Goal: Information Seeking & Learning: Learn about a topic

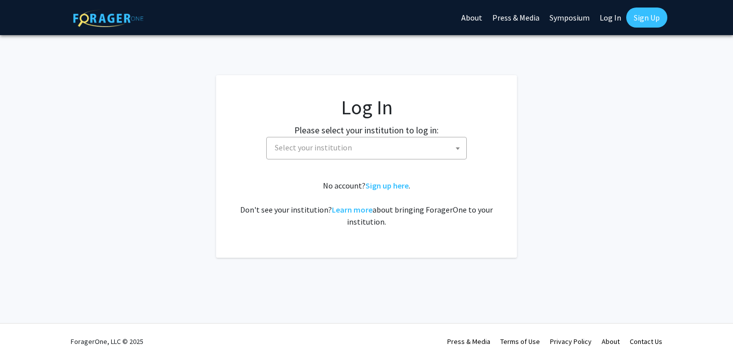
click at [313, 149] on span "Select your institution" at bounding box center [313, 147] width 77 height 10
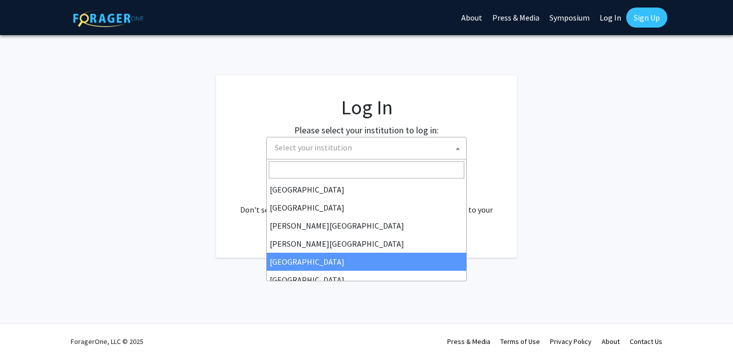
select select "6"
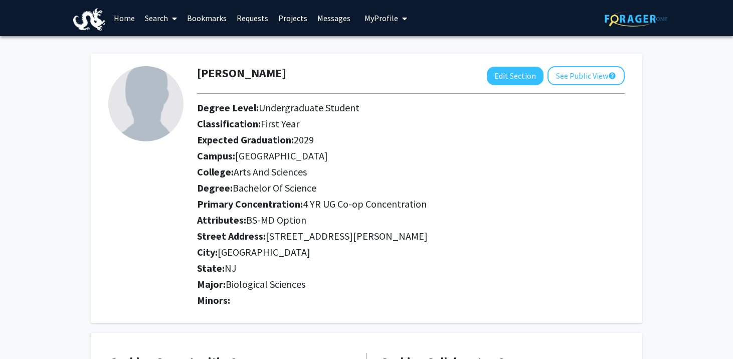
click at [164, 15] on link "Search" at bounding box center [161, 18] width 42 height 35
click at [210, 23] on link "Bookmarks" at bounding box center [207, 18] width 50 height 35
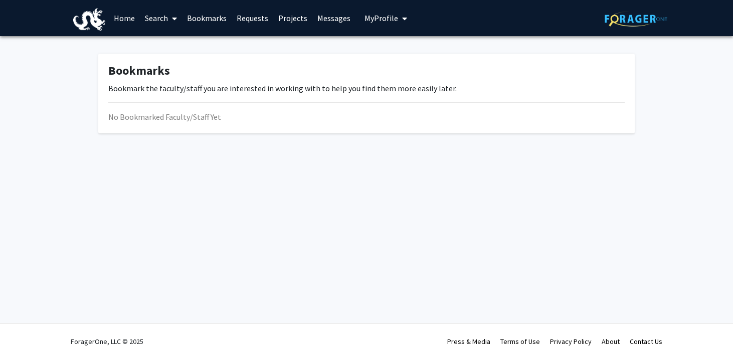
click at [290, 22] on link "Projects" at bounding box center [292, 18] width 39 height 35
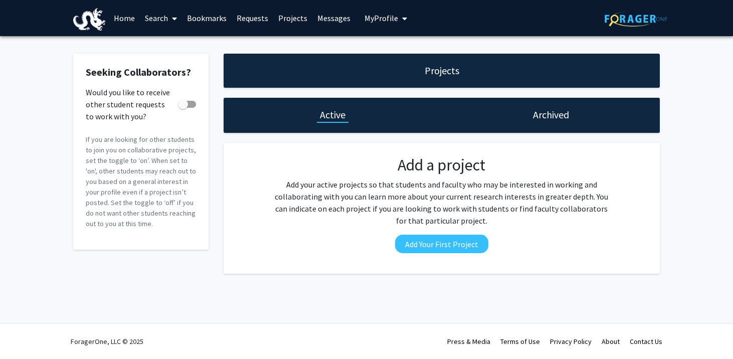
click at [540, 120] on h1 "Archived" at bounding box center [551, 115] width 36 height 14
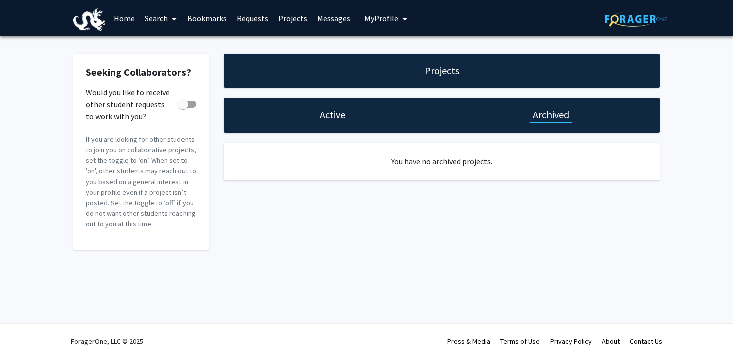
click at [339, 122] on div "Active" at bounding box center [332, 115] width 218 height 35
click at [331, 115] on h1 "Active" at bounding box center [333, 115] width 26 height 14
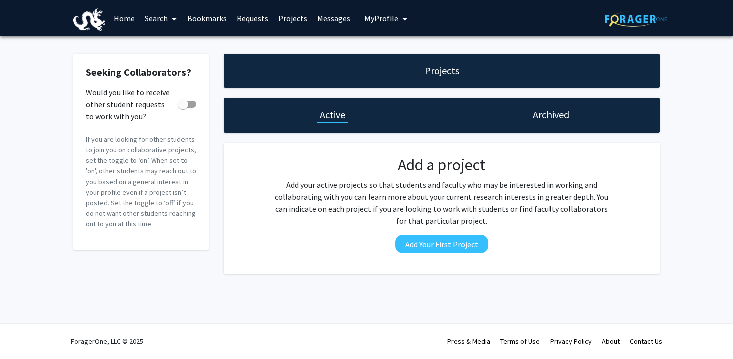
click at [161, 25] on link "Search" at bounding box center [161, 18] width 42 height 35
click at [166, 50] on span "Faculty/Staff" at bounding box center [177, 46] width 74 height 20
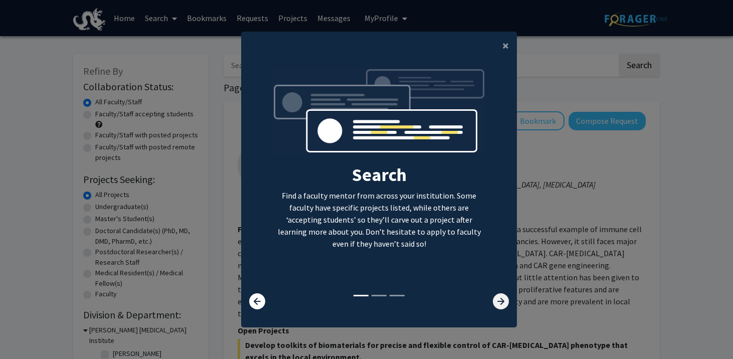
click at [495, 298] on icon at bounding box center [501, 301] width 16 height 16
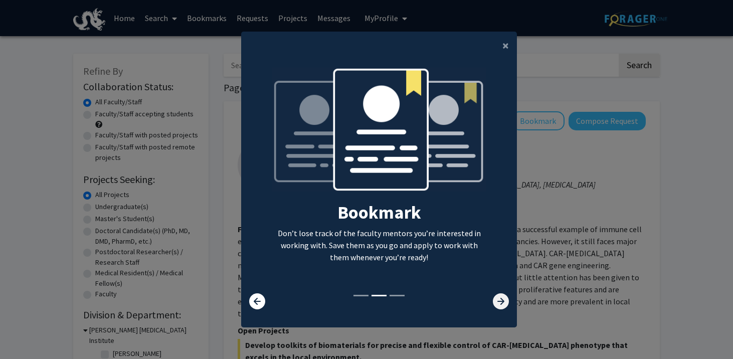
click at [495, 298] on icon at bounding box center [501, 301] width 16 height 16
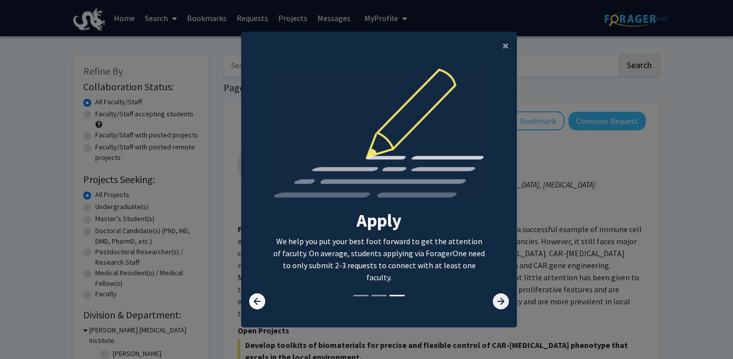
click at [496, 298] on icon at bounding box center [501, 301] width 16 height 16
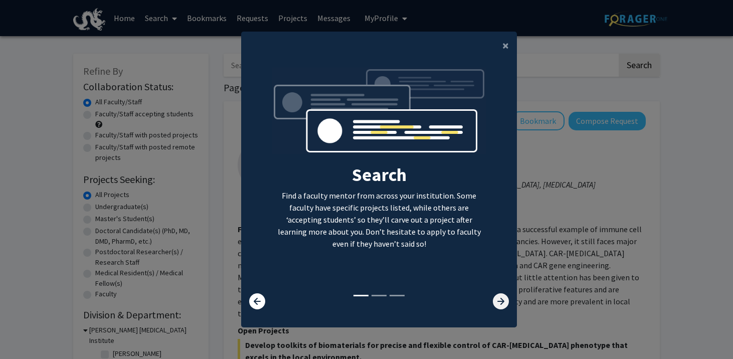
click at [496, 299] on icon at bounding box center [501, 301] width 16 height 16
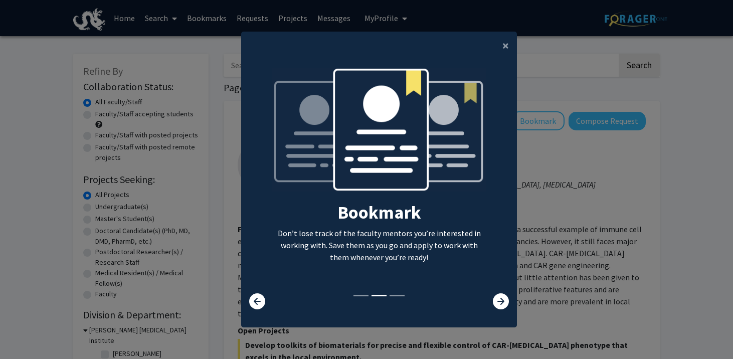
click at [544, 254] on modal-container "× Search Find a faculty mentor from across your institution. Some faculty have …" at bounding box center [366, 179] width 733 height 359
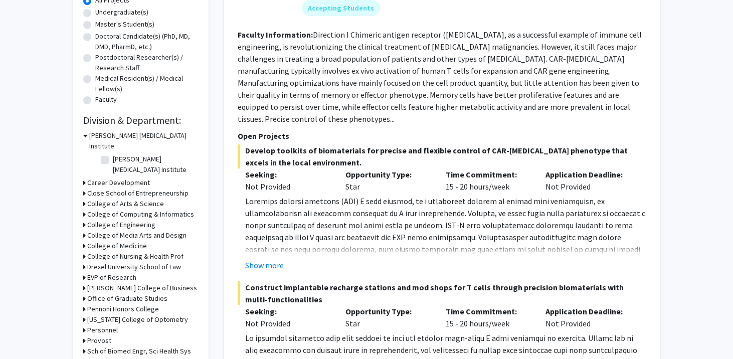
scroll to position [200, 0]
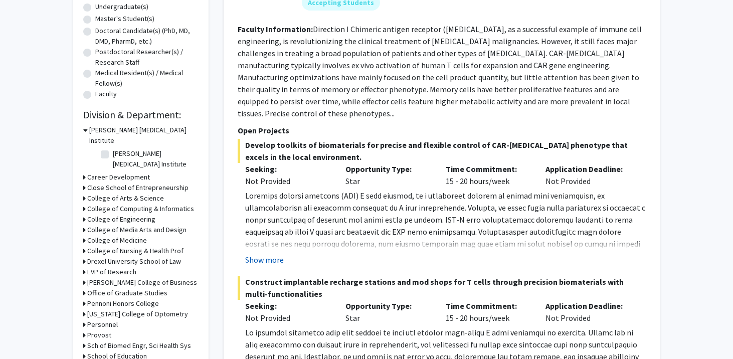
click at [263, 254] on button "Show more" at bounding box center [264, 260] width 39 height 12
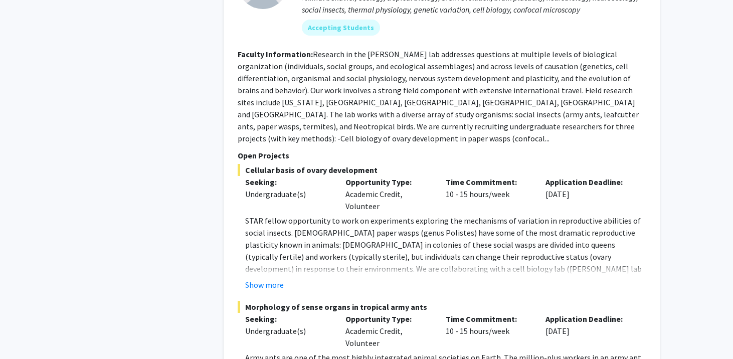
scroll to position [906, 0]
click at [262, 278] on button "Show more" at bounding box center [264, 284] width 39 height 12
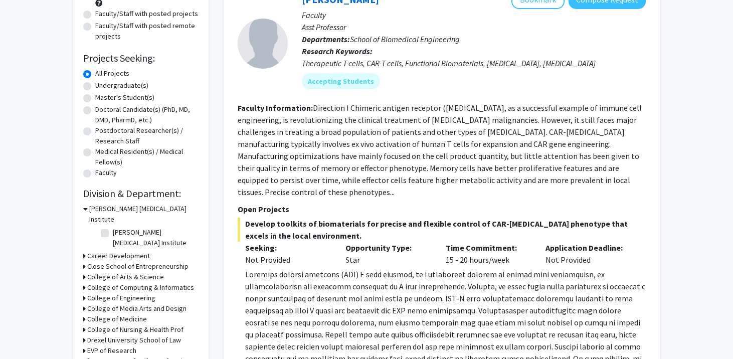
scroll to position [0, 0]
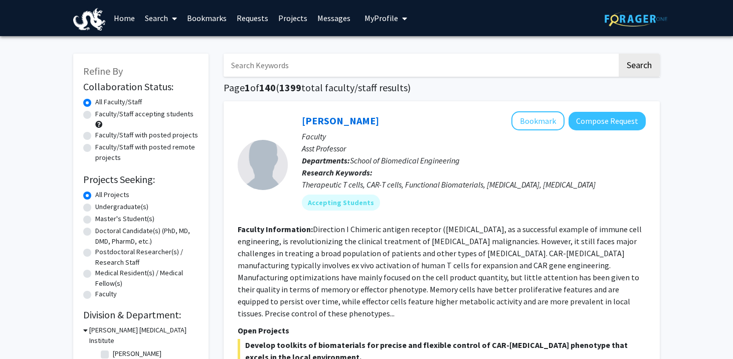
click at [95, 206] on label "Undergraduate(s)" at bounding box center [121, 206] width 53 height 11
click at [95, 206] on input "Undergraduate(s)" at bounding box center [98, 204] width 7 height 7
radio input "true"
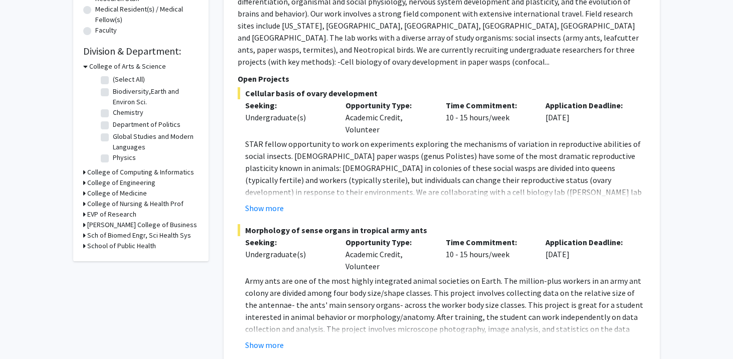
scroll to position [271, 0]
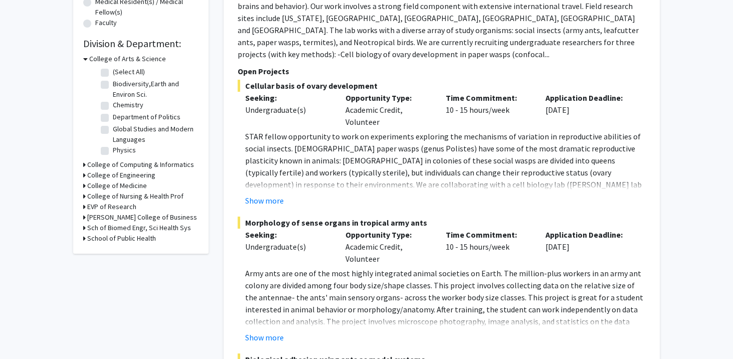
click at [85, 185] on icon at bounding box center [84, 185] width 3 height 11
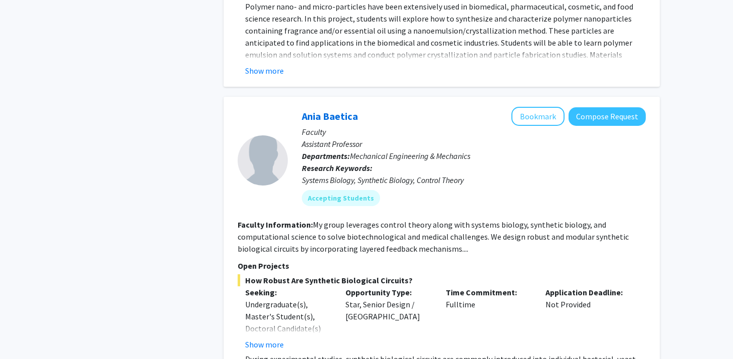
scroll to position [1128, 0]
